Goal: Transaction & Acquisition: Obtain resource

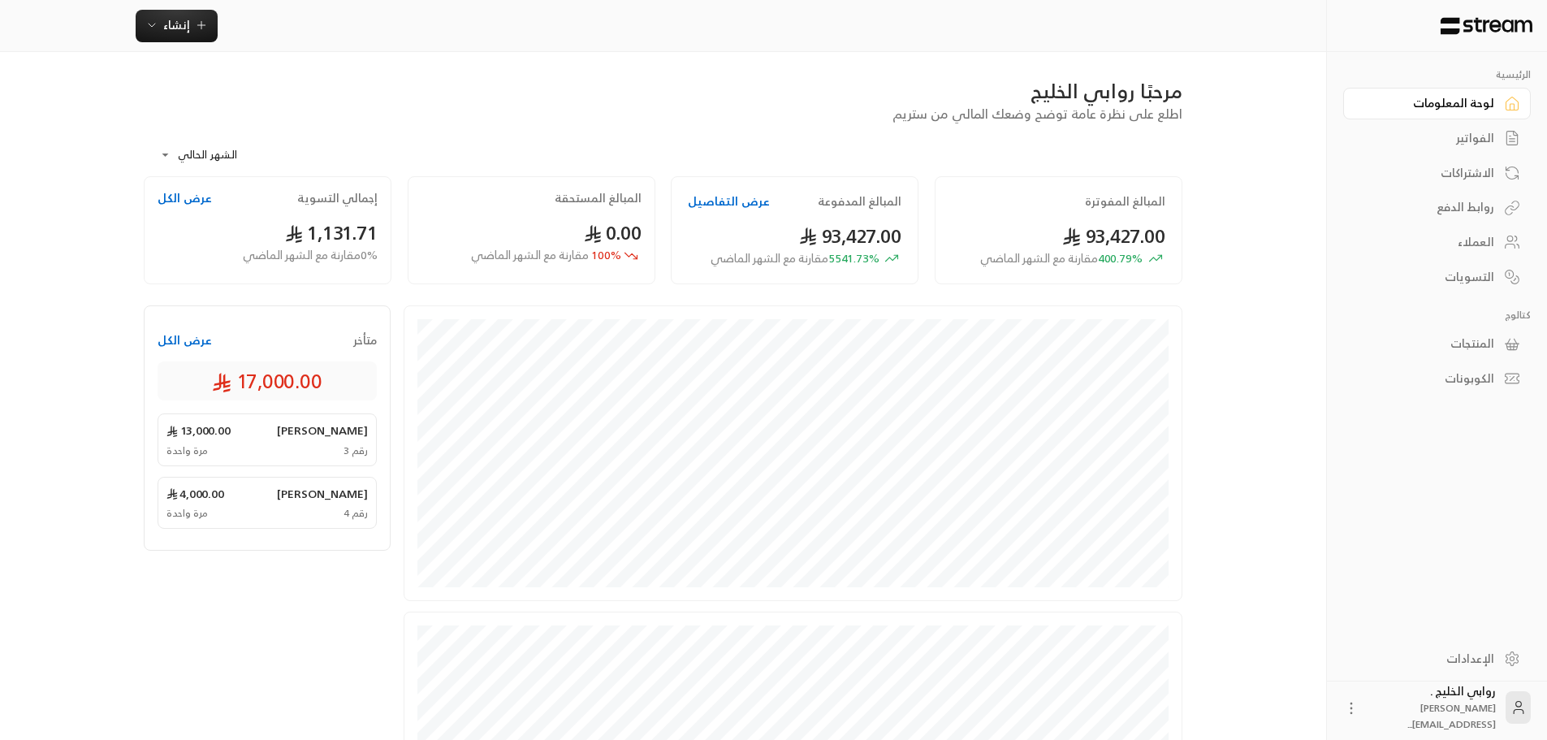
click at [1449, 140] on div "الفواتير" at bounding box center [1429, 138] width 131 height 16
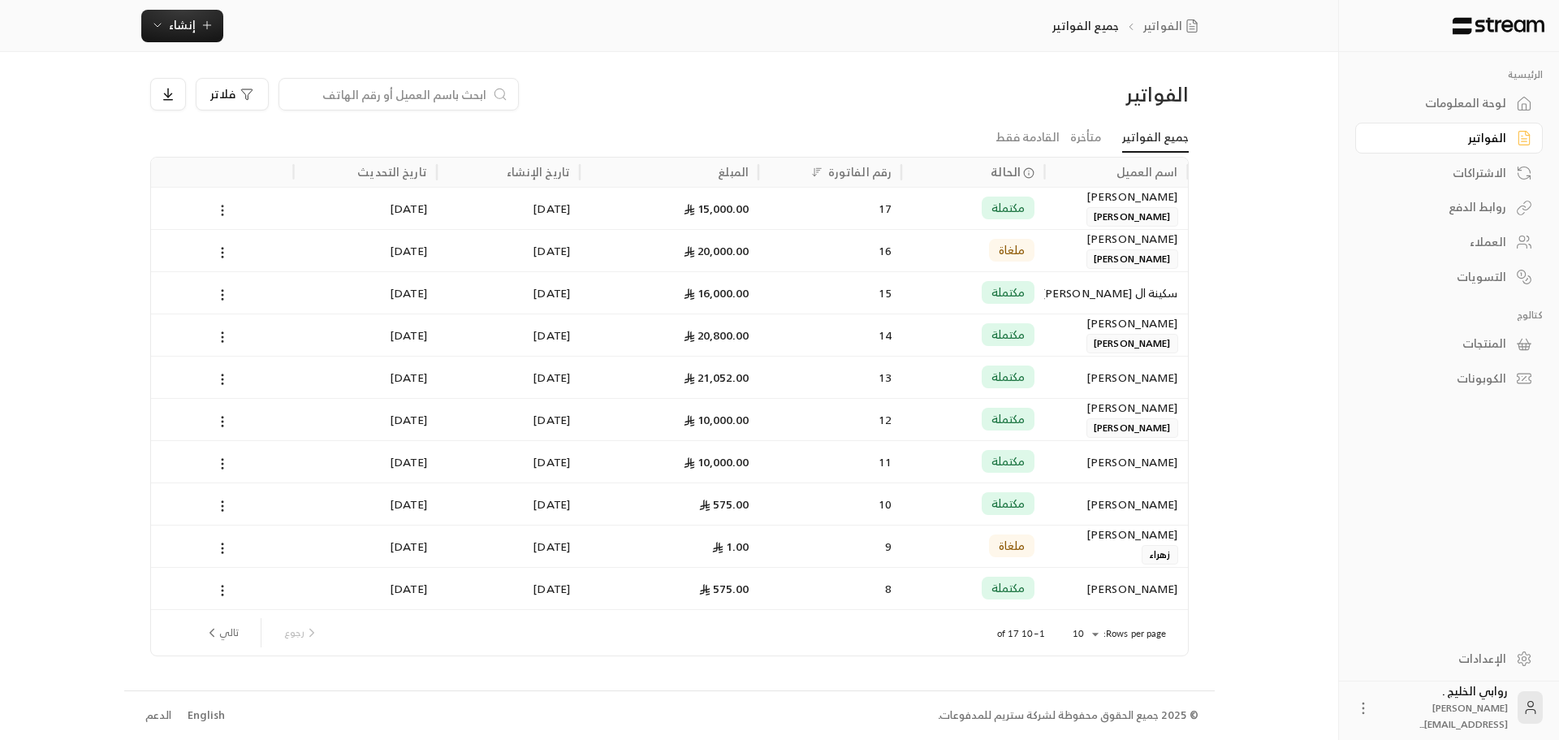
click at [224, 210] on icon at bounding box center [222, 210] width 15 height 15
click at [251, 243] on li "عرض" at bounding box center [240, 252] width 41 height 29
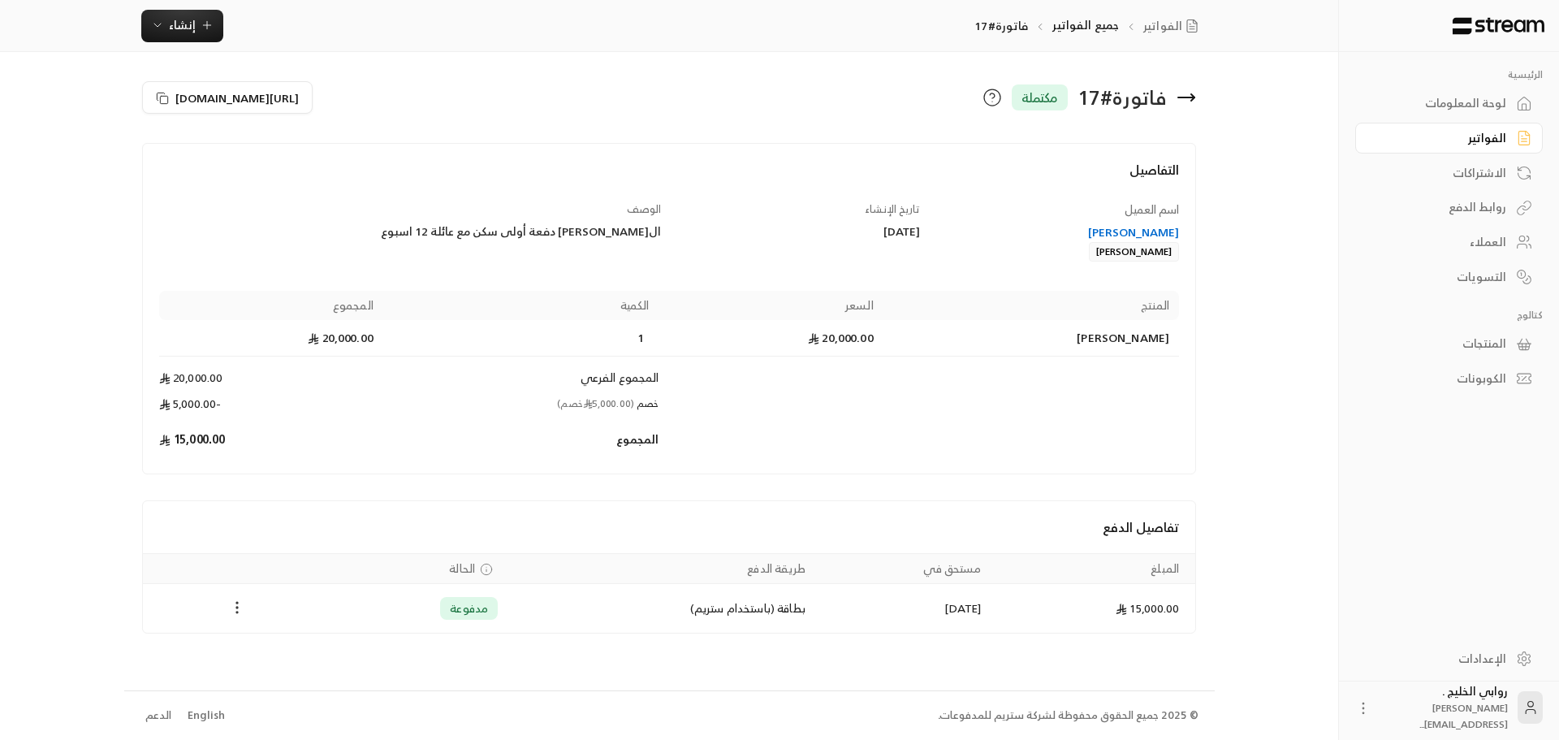
click at [232, 612] on icon "Payments" at bounding box center [237, 607] width 16 height 16
click at [262, 655] on li "تحميل الفاتورة" at bounding box center [277, 649] width 83 height 29
